Goal: Transaction & Acquisition: Purchase product/service

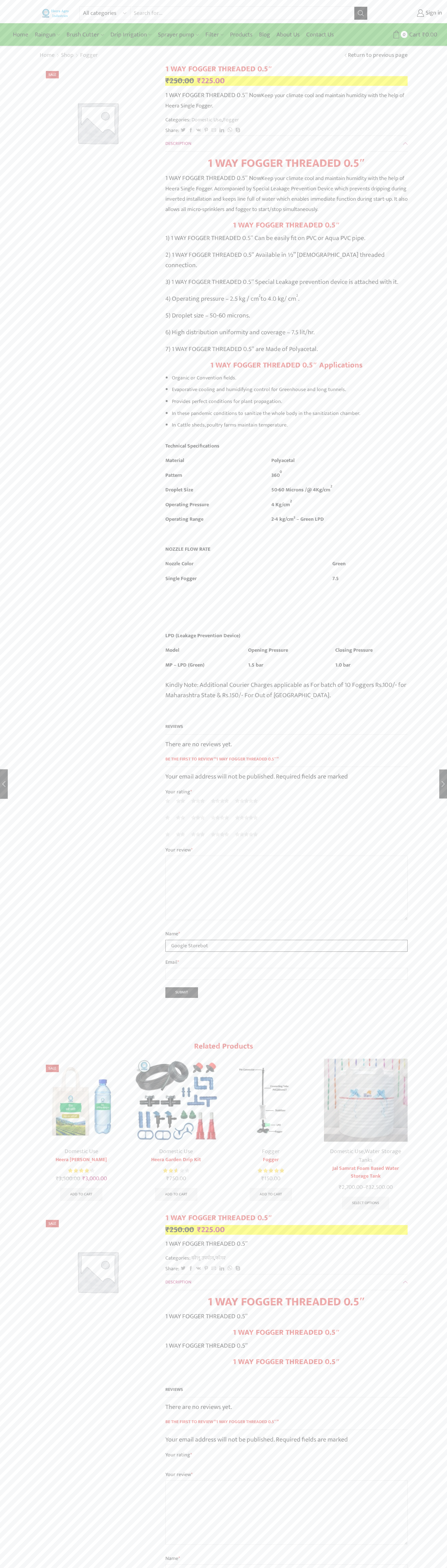
type input "Google Storebot"
click at [173, 16] on input "Search input" at bounding box center [242, 13] width 224 height 13
click at [433, 656] on div "All categories Accessories Air Release Valve Brush Cutter Domestic Use Drip Irr…" at bounding box center [224, 1239] width 447 height 2478
click at [6, 1568] on html "All categories Accessories Air Release Valve Brush Cutter Domestic Use Drip Irr…" at bounding box center [224, 1245] width 447 height 2489
click at [23, 894] on div "All categories Accessories Air Release Valve Brush Cutter Domestic Use Drip Irr…" at bounding box center [224, 1239] width 447 height 2478
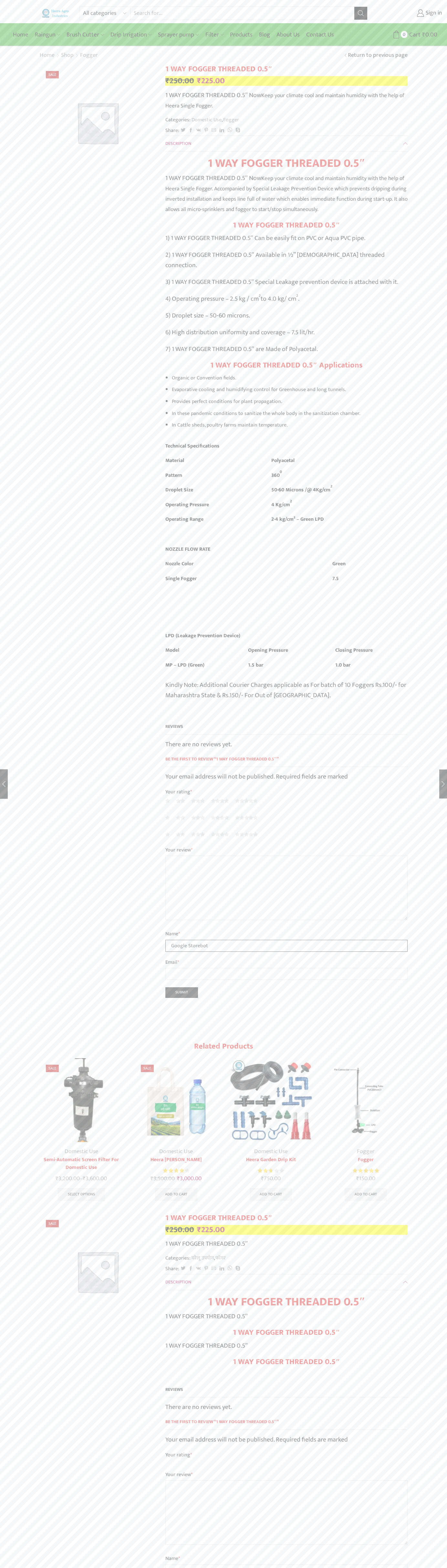
type input "Google Storebot"
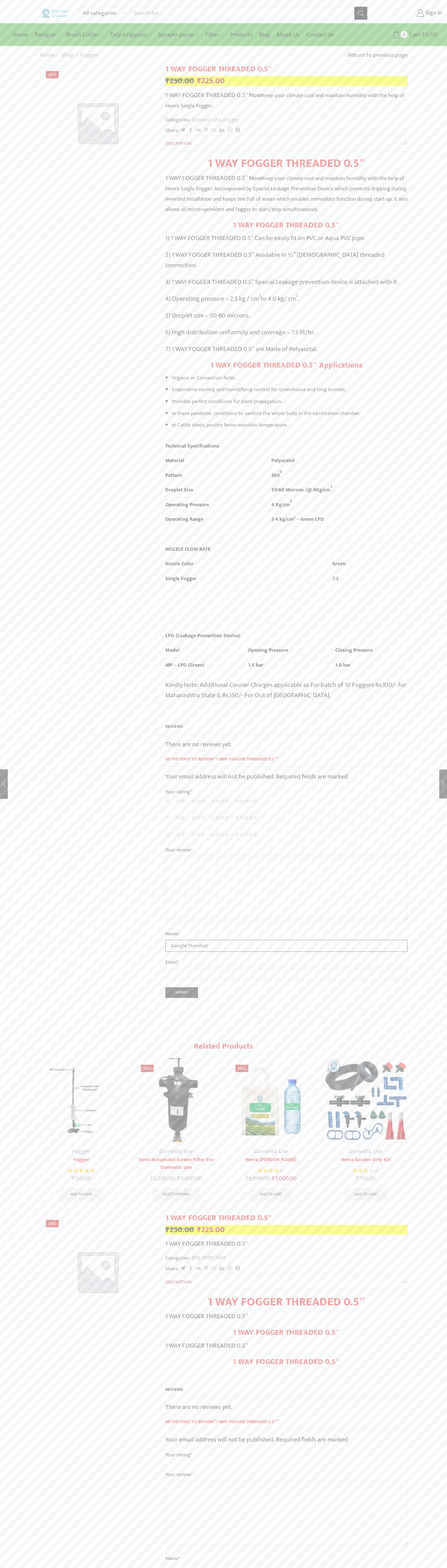
type input "Google Storebot"
click at [410, 13] on link "Sign in" at bounding box center [410, 13] width 65 height 11
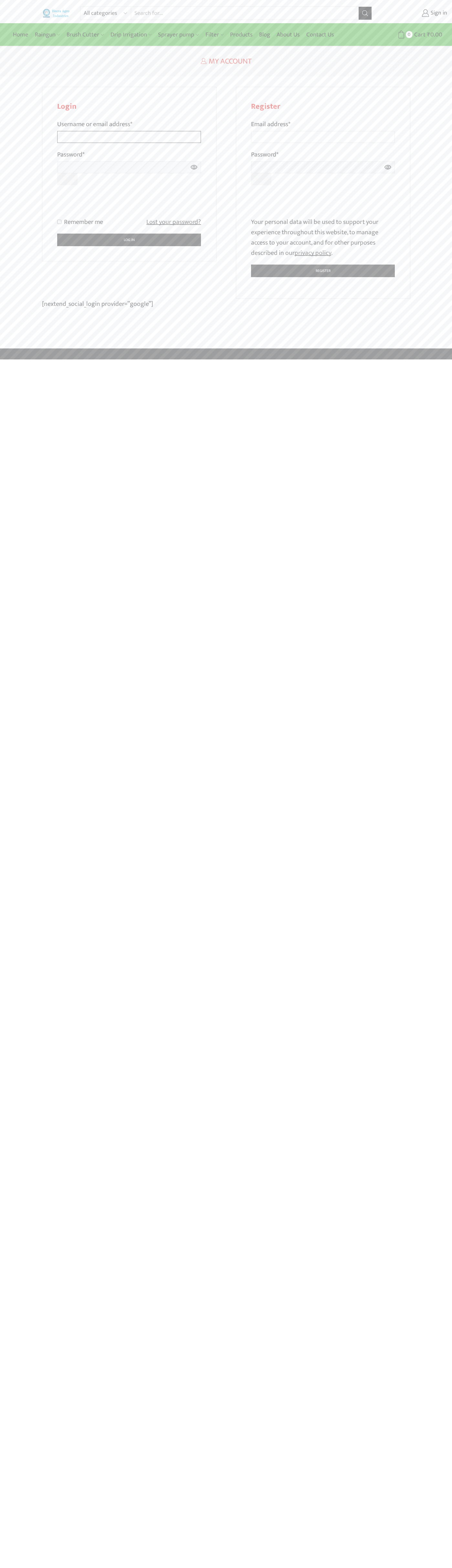
click at [129, 131] on input "Username or email address *" at bounding box center [129, 137] width 144 height 12
click at [323, 238] on p "Your personal data will be used to support your experience throughout this webs…" at bounding box center [322, 238] width 144 height 42
click at [335, 200] on div at bounding box center [226, 784] width 452 height 1568
click at [259, 203] on div at bounding box center [226, 784] width 452 height 1568
